Goal: Communication & Community: Answer question/provide support

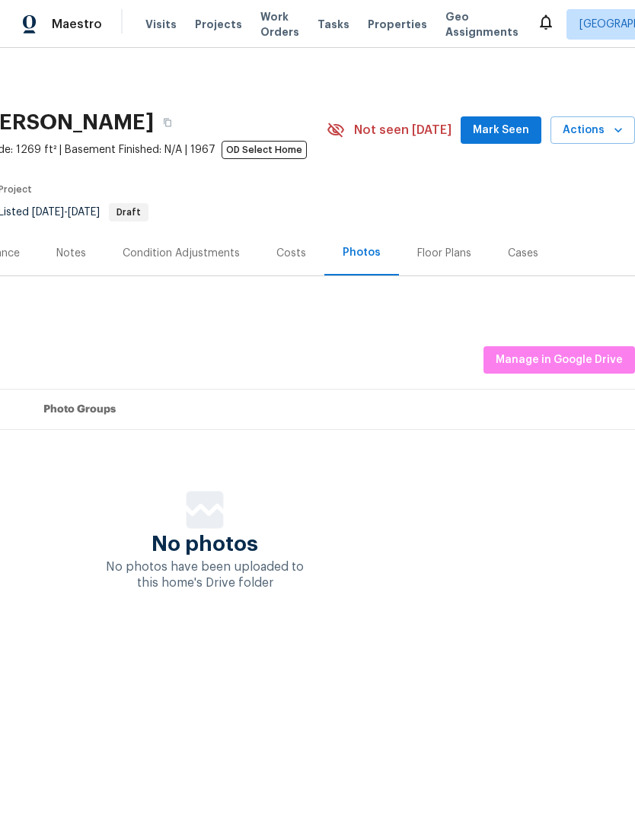
scroll to position [0, 225]
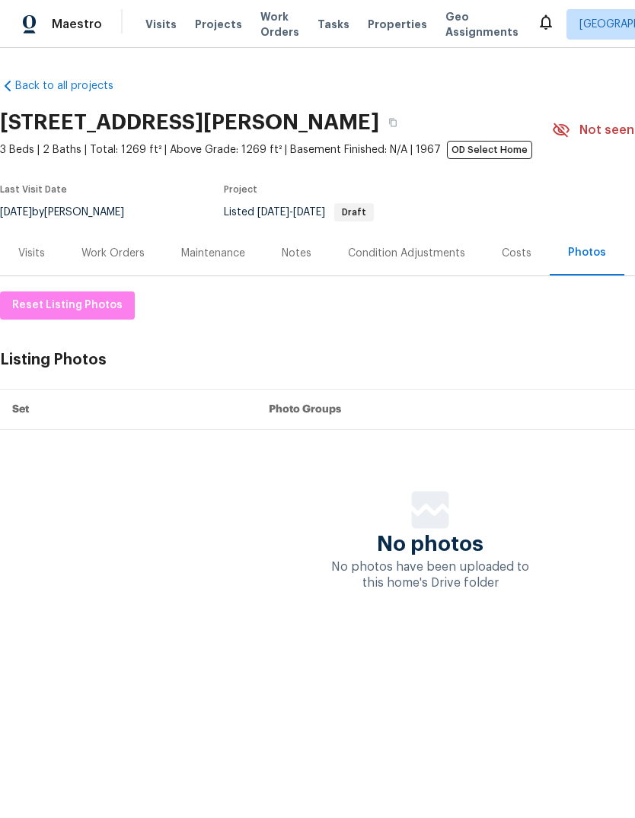
click at [116, 242] on div "Work Orders" at bounding box center [113, 253] width 100 height 45
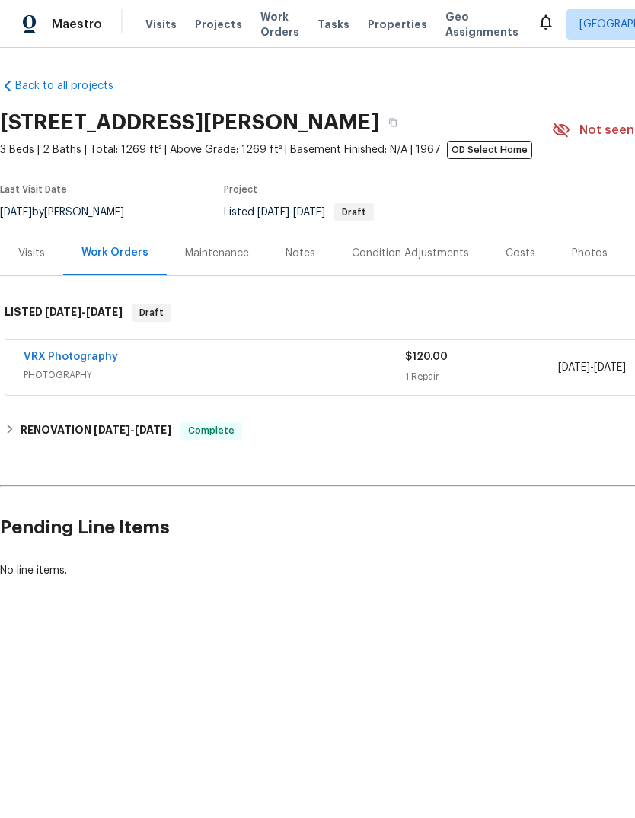
click at [299, 259] on div "Notes" at bounding box center [300, 253] width 30 height 15
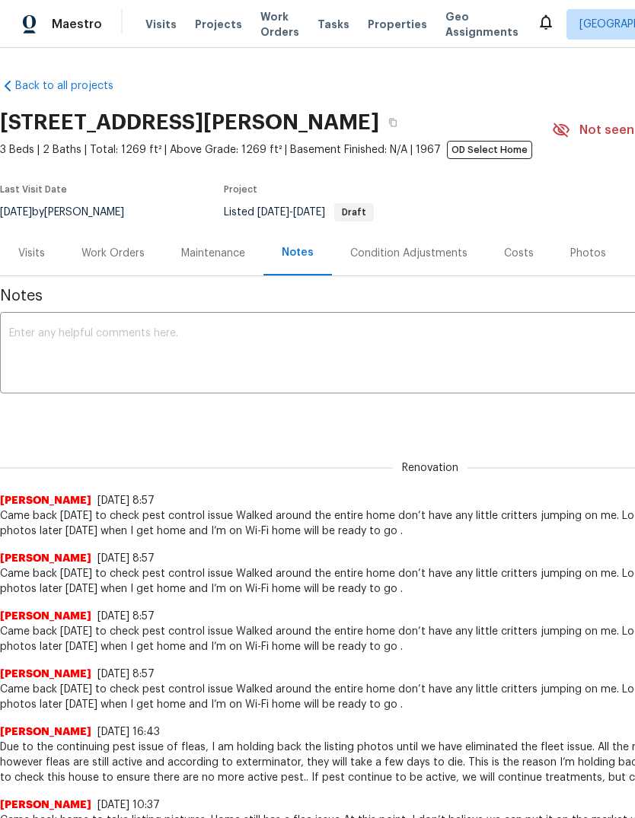
click at [60, 343] on textarea at bounding box center [430, 354] width 842 height 53
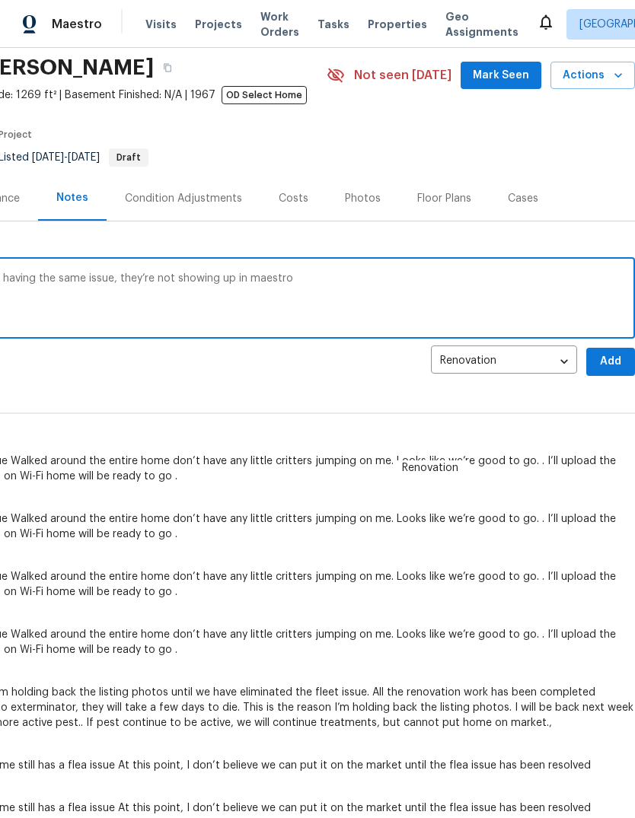
scroll to position [55, 225]
type textarea "Pictures have been uploaded, but as usual, having the same issue, they’re not s…"
click at [607, 360] on span "Add" at bounding box center [610, 361] width 24 height 19
